Goal: Transaction & Acquisition: Purchase product/service

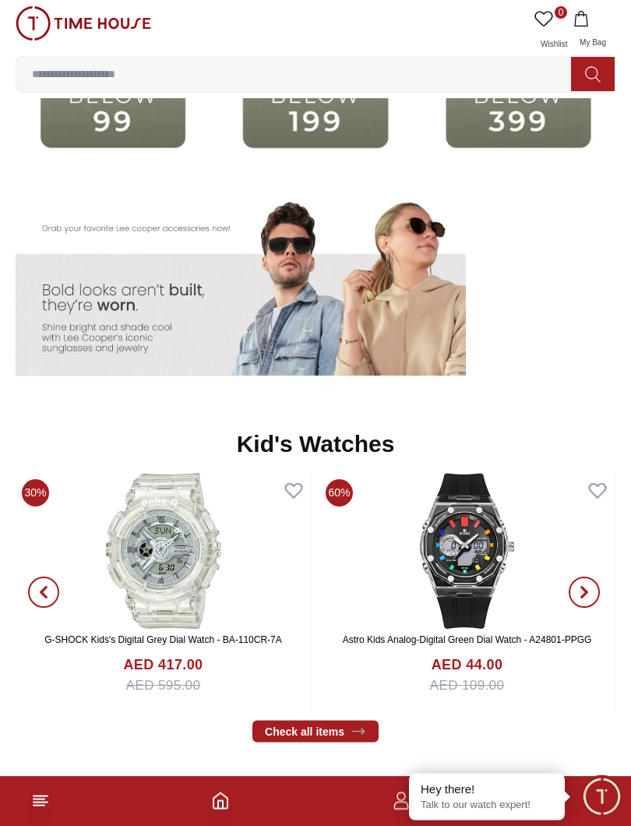
scroll to position [2756, 0]
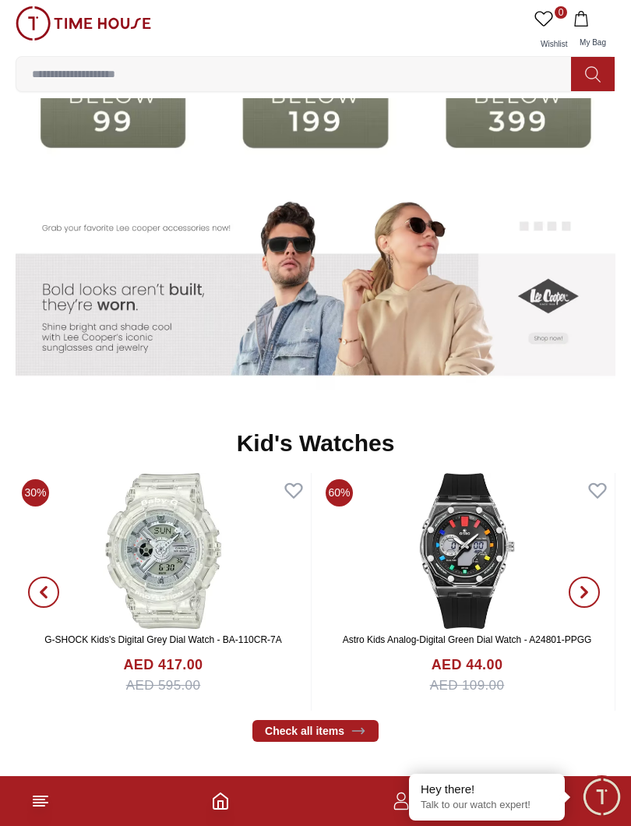
click at [124, 135] on img at bounding box center [113, 110] width 195 height 125
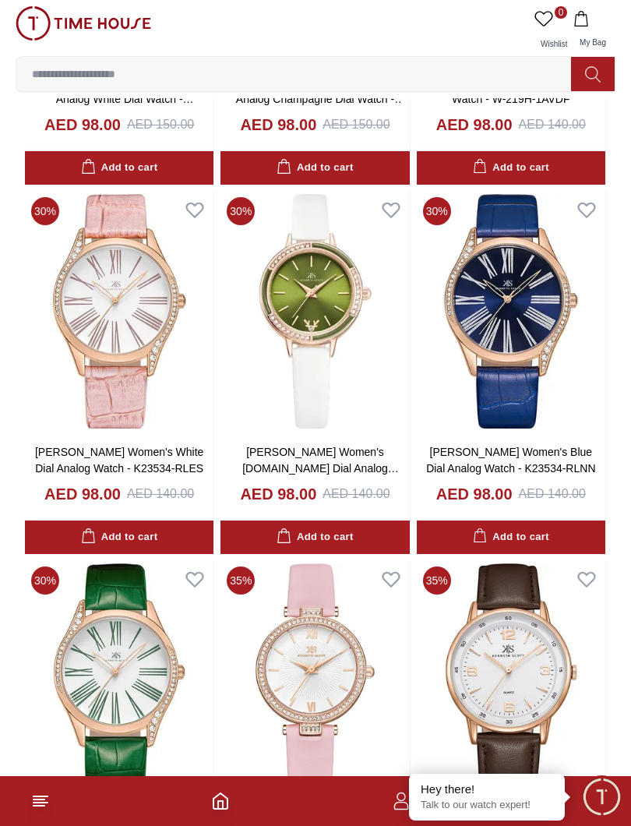
scroll to position [1103, 0]
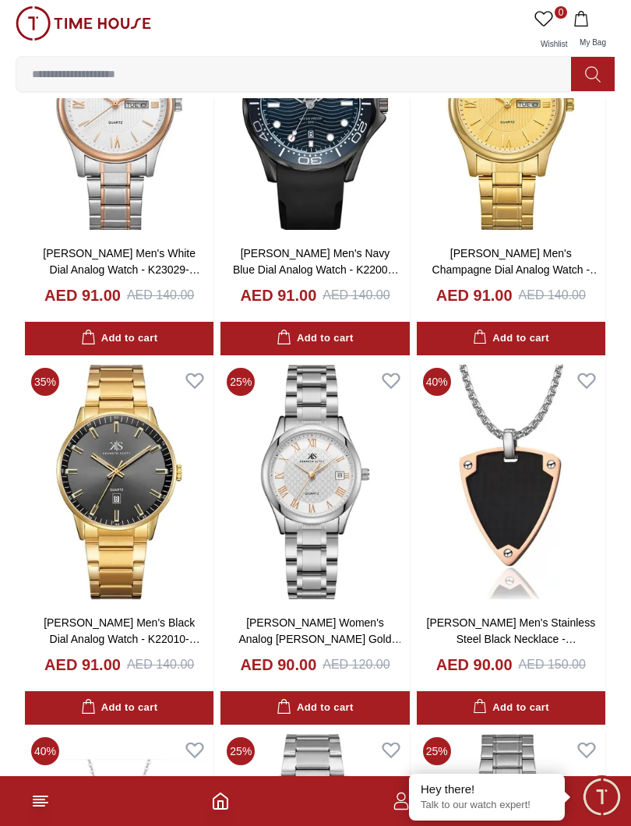
scroll to position [6490, 0]
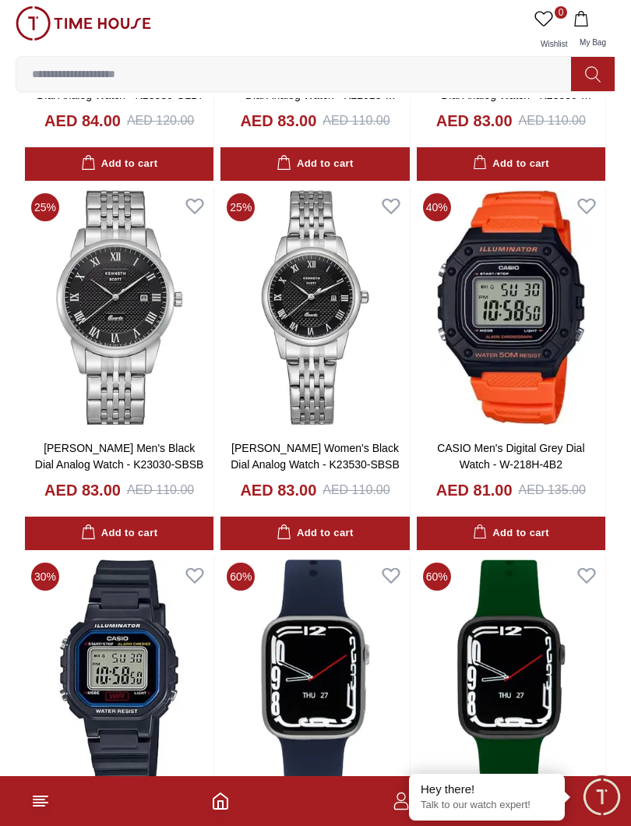
scroll to position [9990, 0]
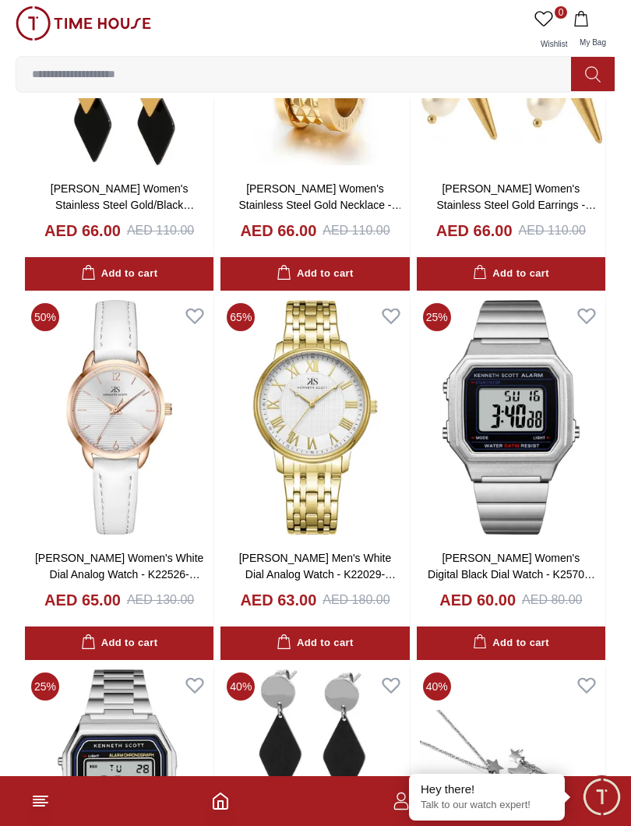
scroll to position [15424, 0]
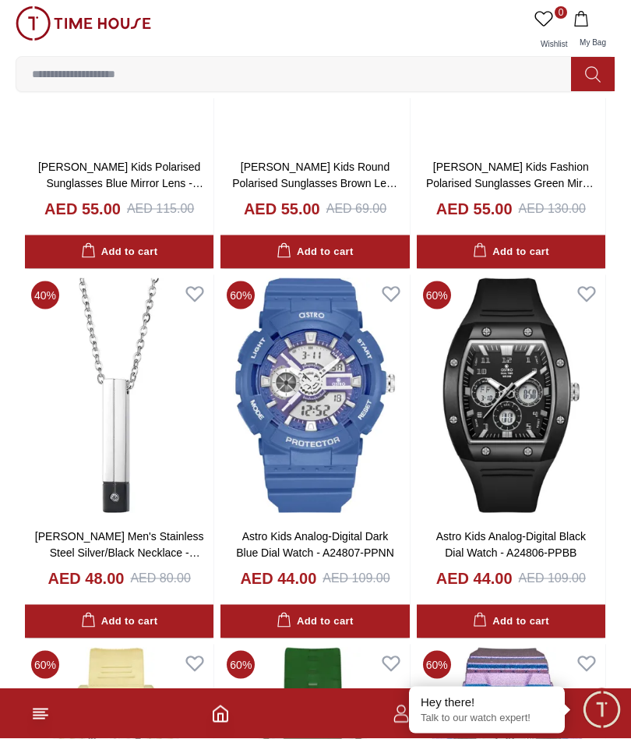
scroll to position [21809, 0]
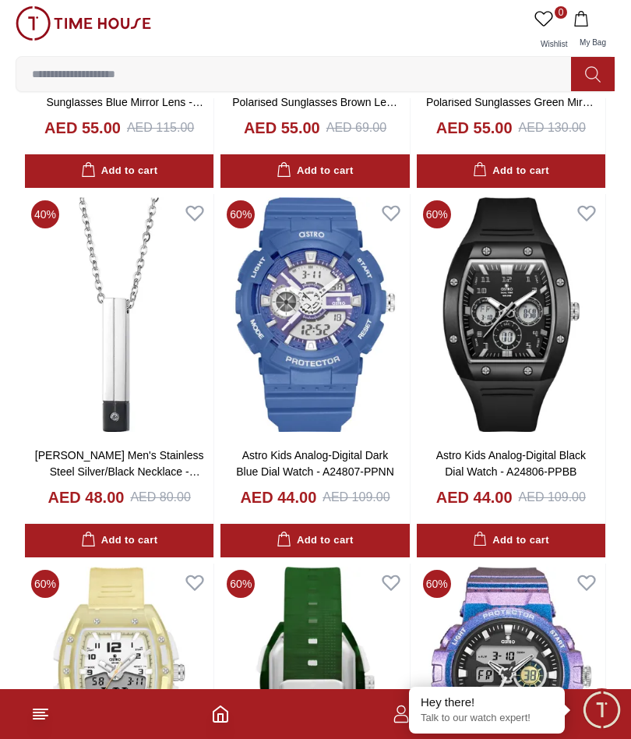
click at [604, 251] on img at bounding box center [511, 315] width 189 height 242
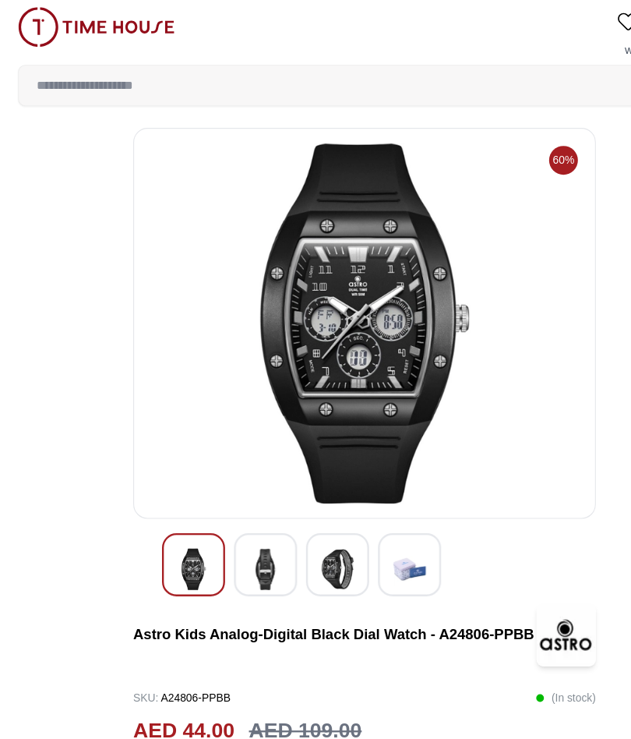
scroll to position [1365, 0]
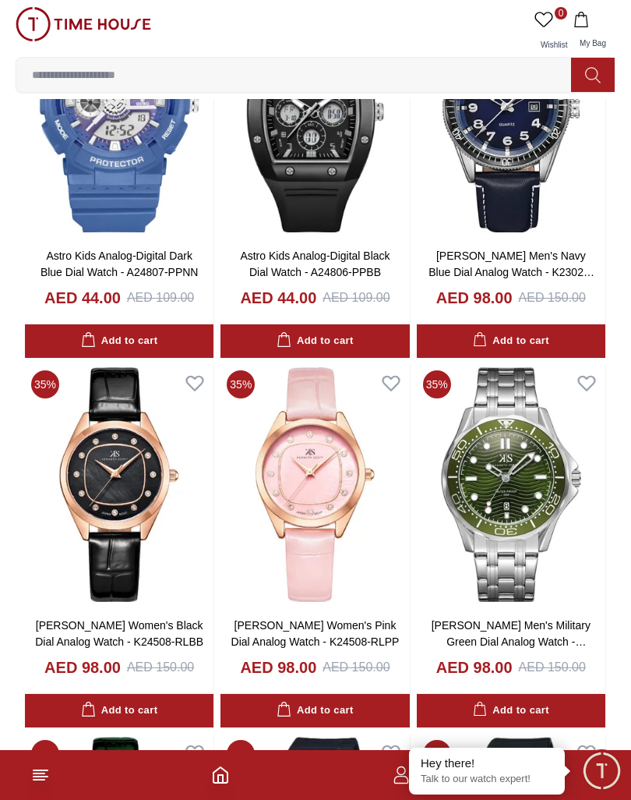
scroll to position [2393, 0]
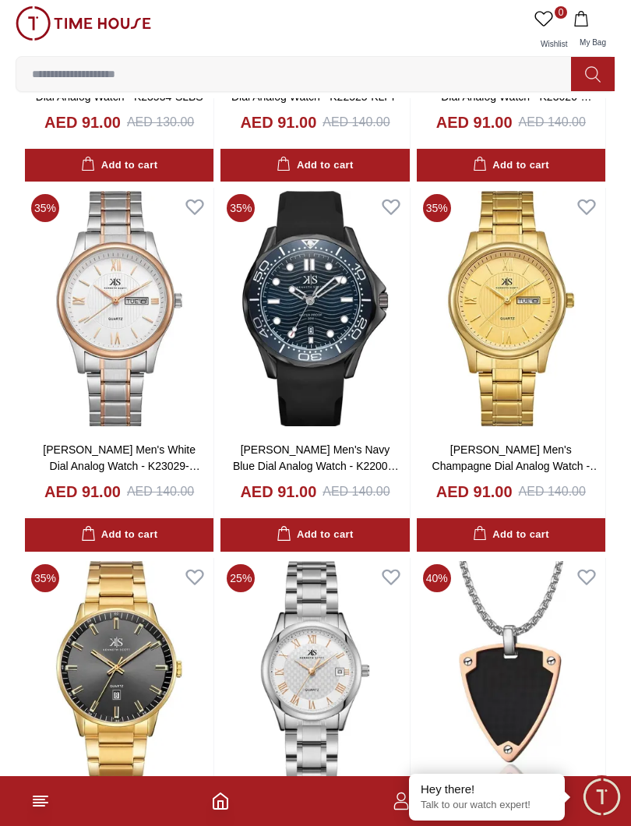
scroll to position [6281, 0]
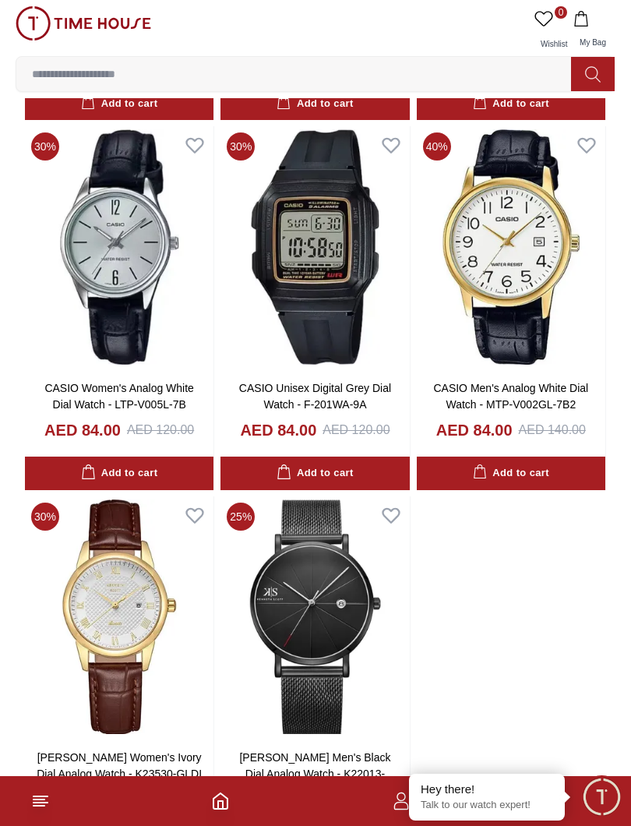
scroll to position [9298, 0]
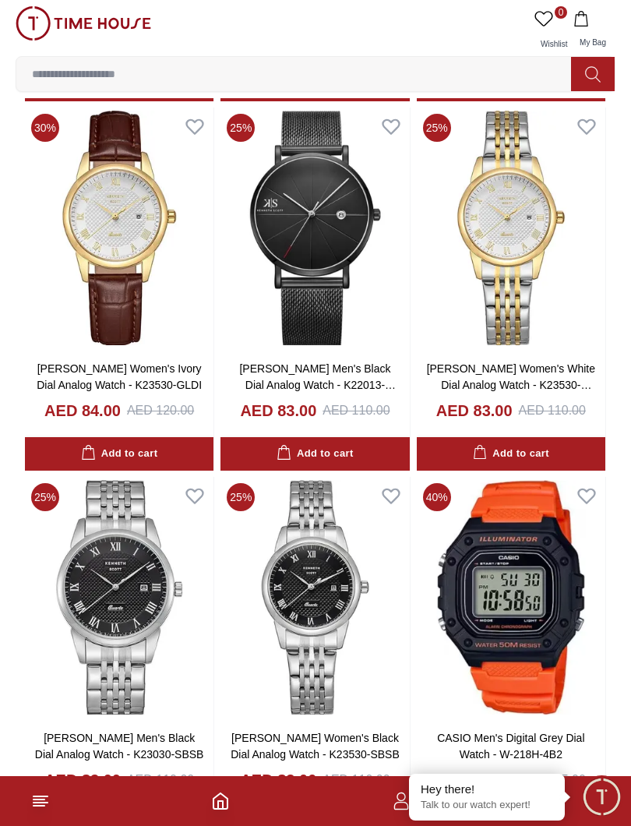
scroll to position [9687, 0]
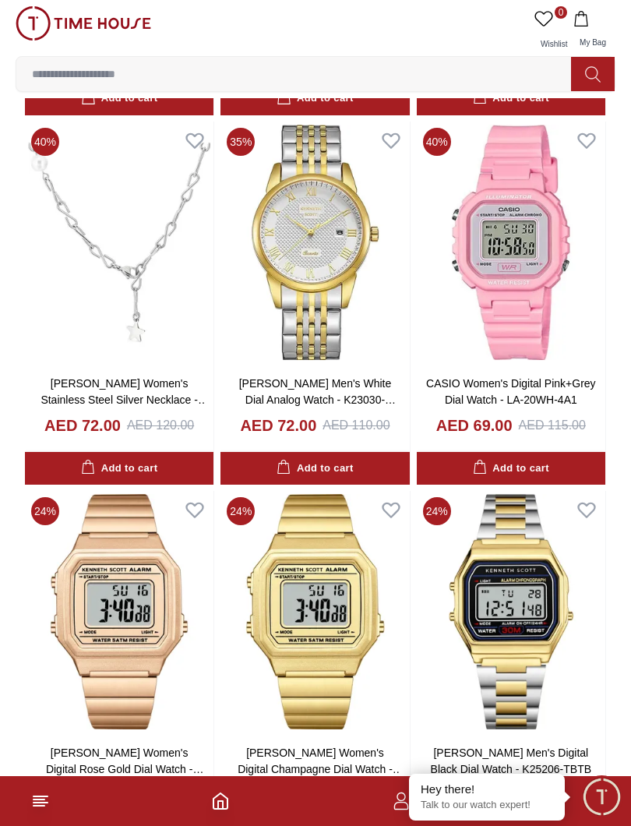
scroll to position [13368, 0]
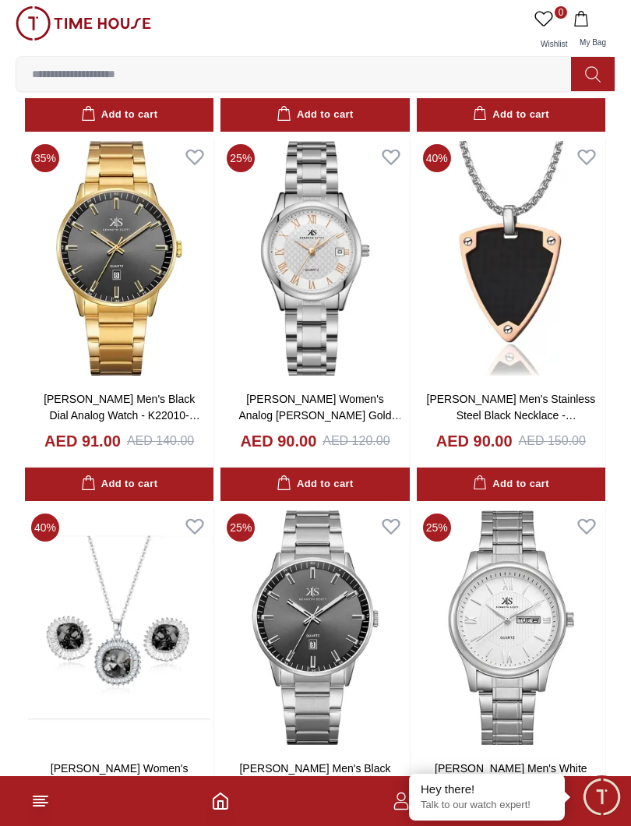
scroll to position [6700, 0]
